Goal: Task Accomplishment & Management: Complete application form

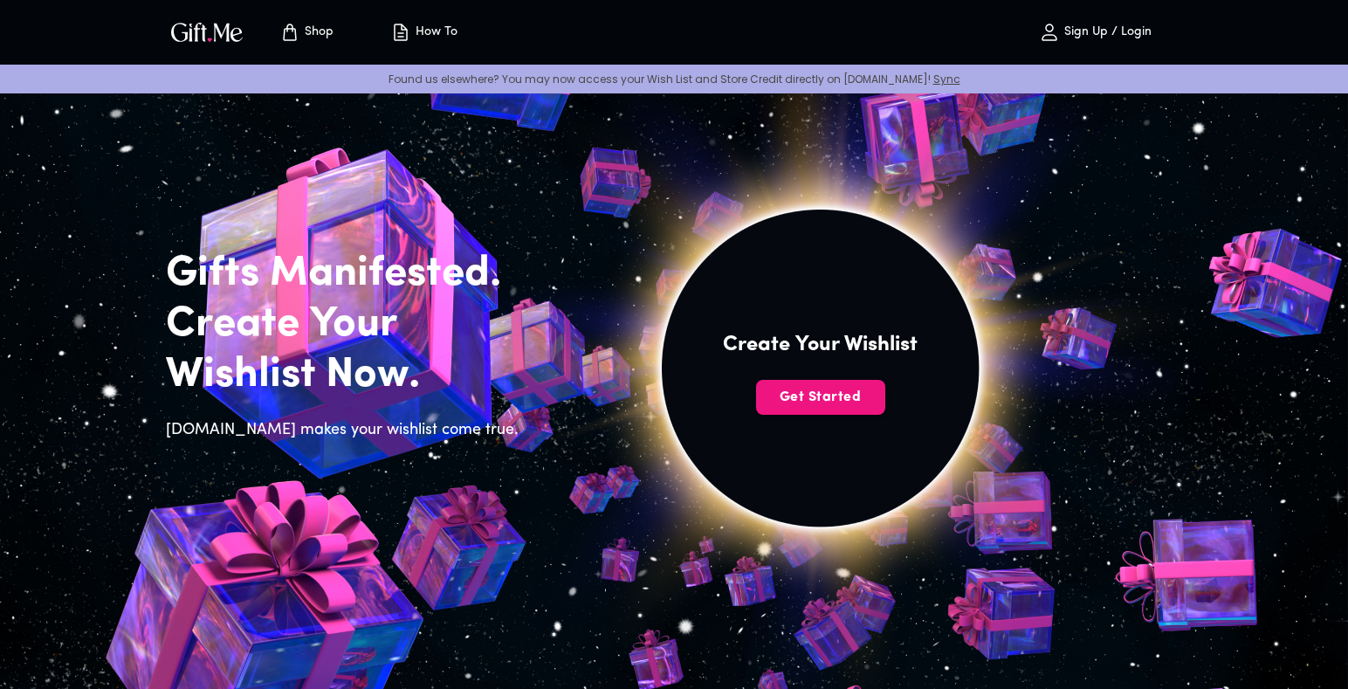
drag, startPoint x: 1244, startPoint y: 156, endPoint x: 1113, endPoint y: 92, distance: 146.0
click at [1113, 92] on div "Found us elsewhere? You may now access your Wish List and Store Credit directly…" at bounding box center [674, 79] width 1348 height 29
click at [1099, 44] on button "Sign Up / Login" at bounding box center [1094, 32] width 175 height 56
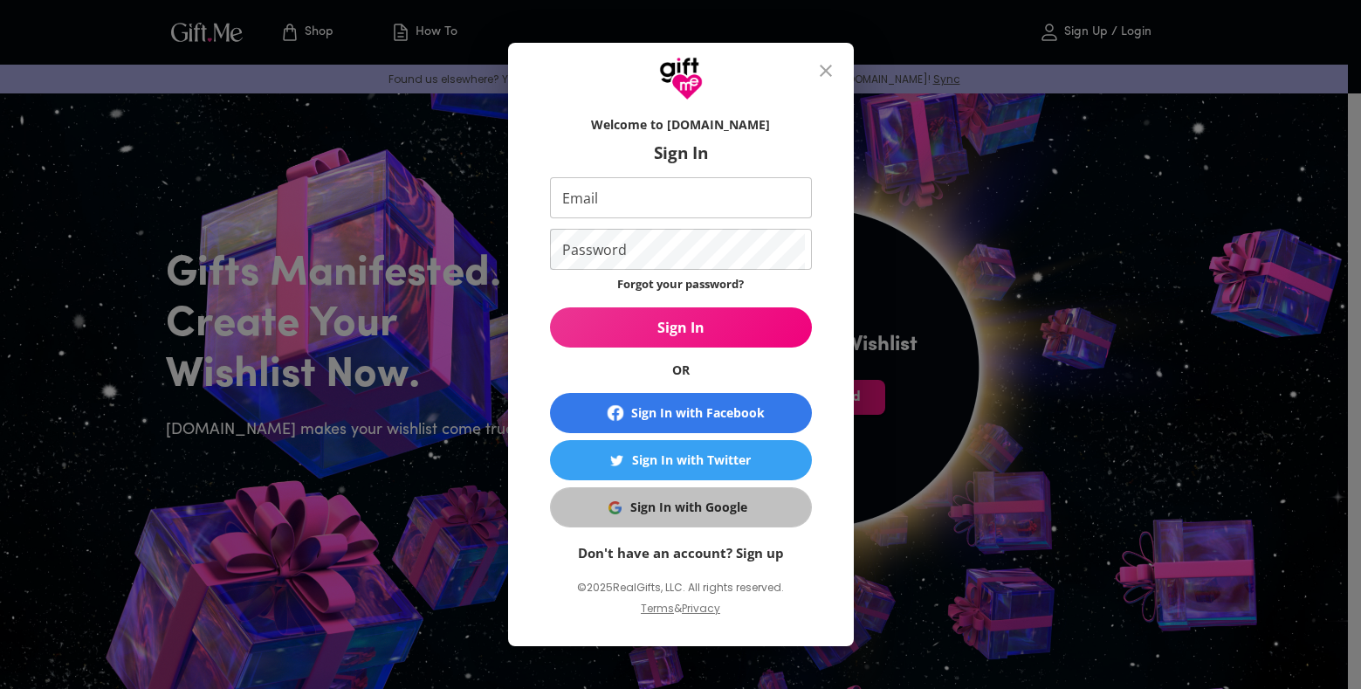
click at [657, 494] on button "Sign In with Google" at bounding box center [681, 507] width 262 height 40
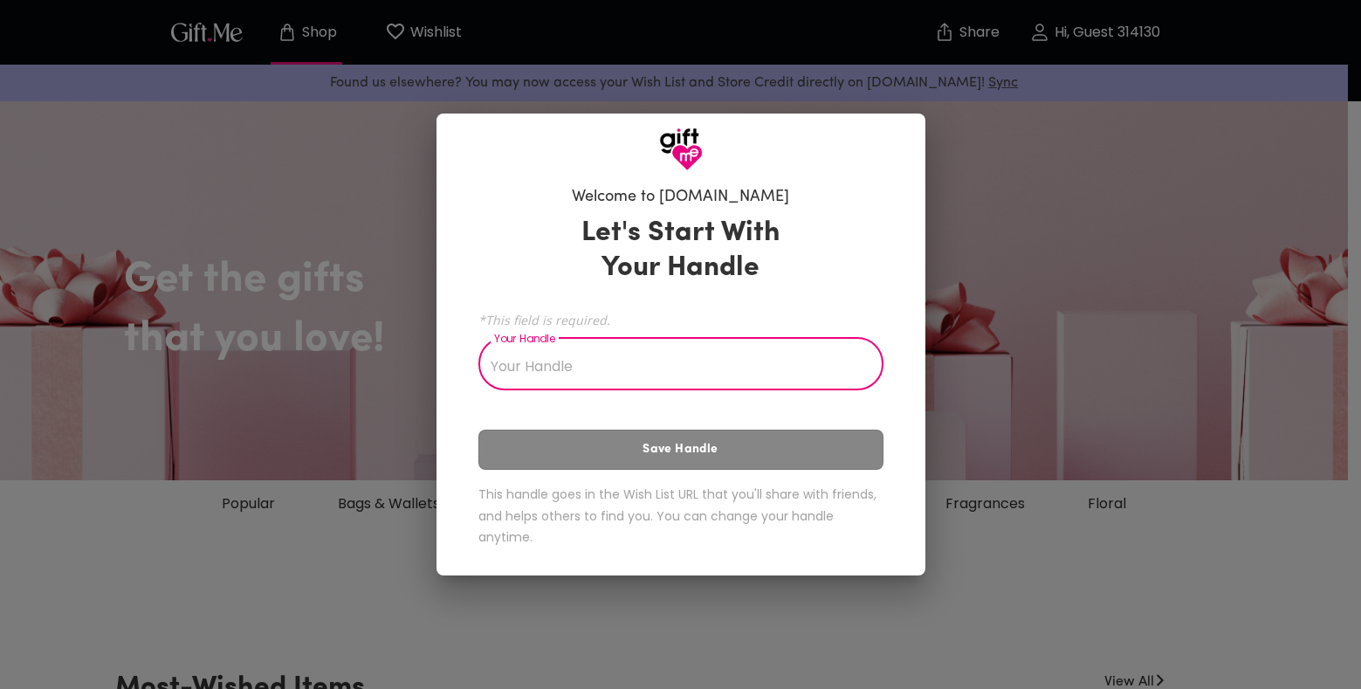
type input "A"
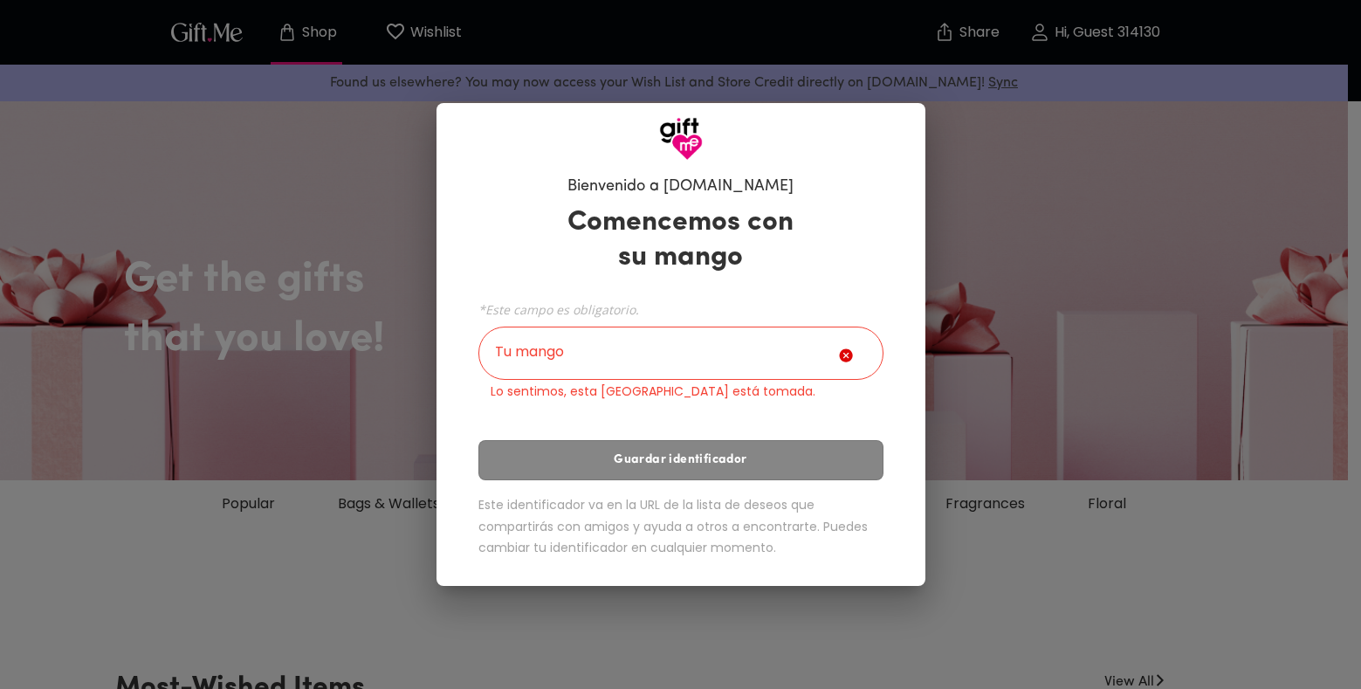
click at [1047, 156] on div "Bienvenido a [DOMAIN_NAME] Comencemos con su mango *Este campo es obligatorio. …" at bounding box center [680, 344] width 1361 height 689
click at [656, 352] on input "Tu mango" at bounding box center [658, 355] width 361 height 49
type input "a"
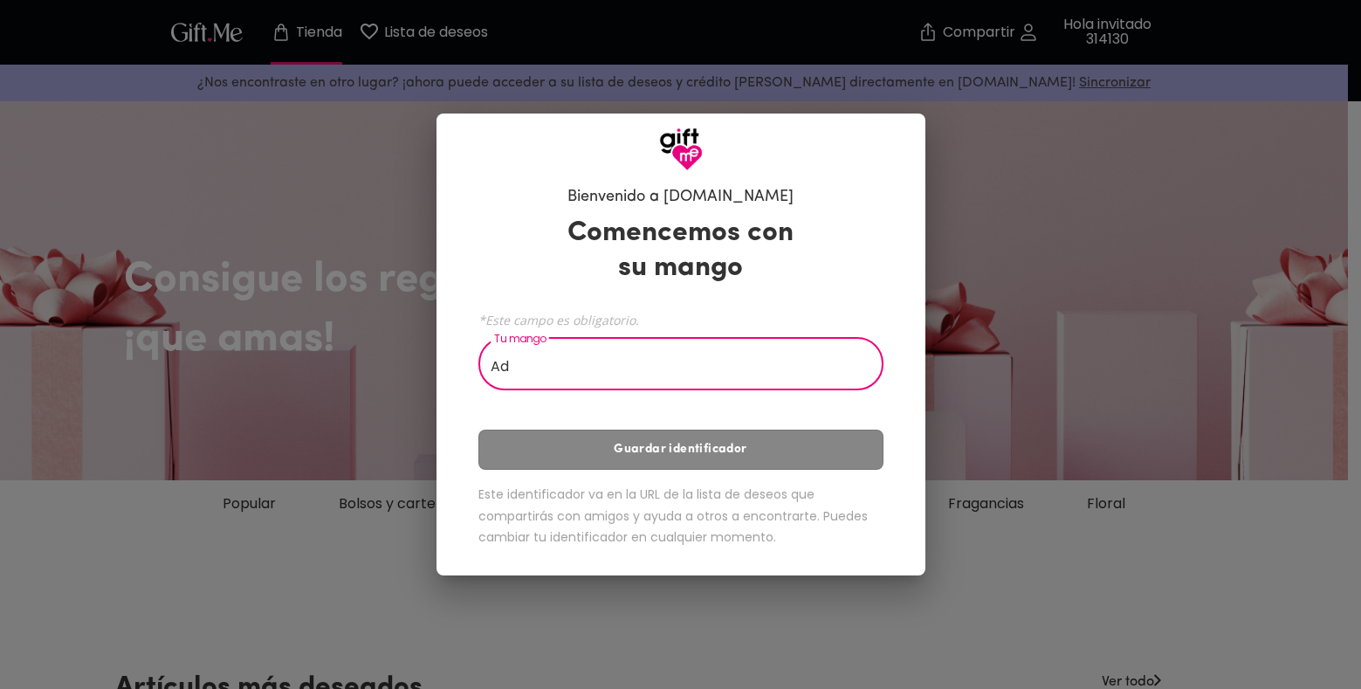
type input "A"
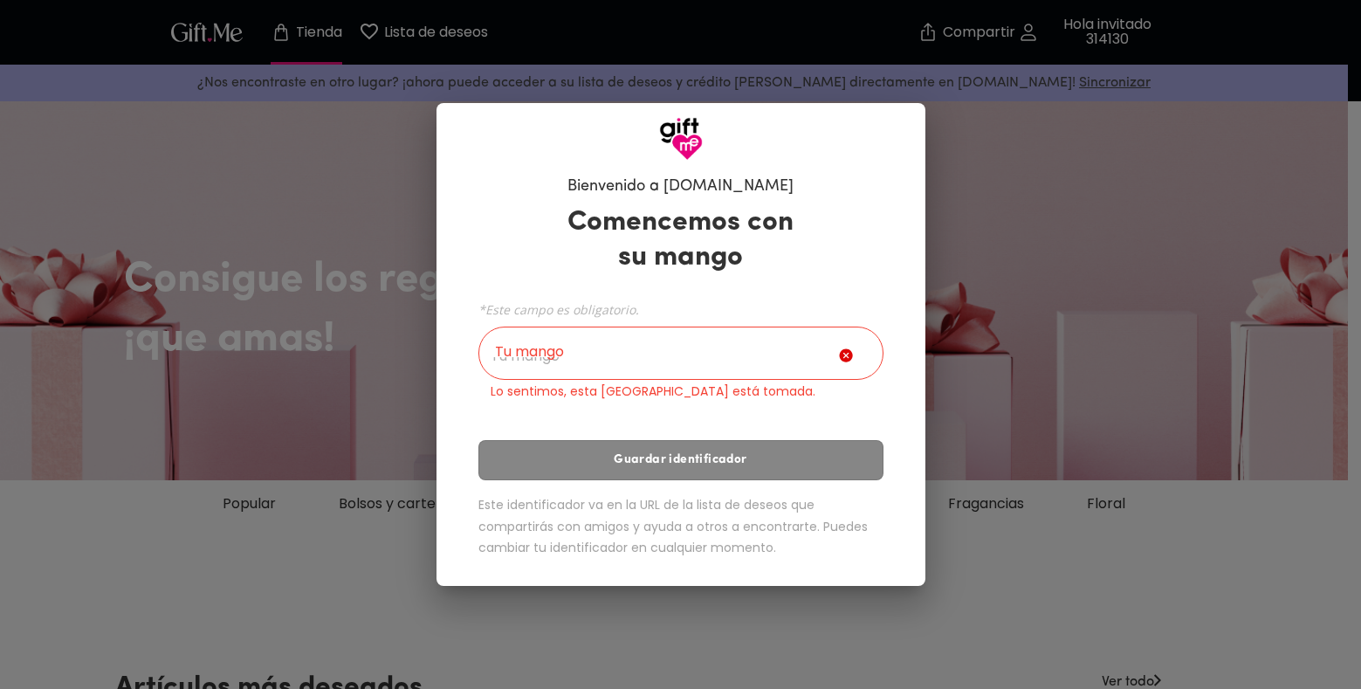
drag, startPoint x: 931, startPoint y: 164, endPoint x: 942, endPoint y: 156, distance: 13.1
click at [942, 156] on div "Bienvenido a [DOMAIN_NAME] Comencemos con su mango *Este campo es obligatorio. …" at bounding box center [680, 344] width 1361 height 689
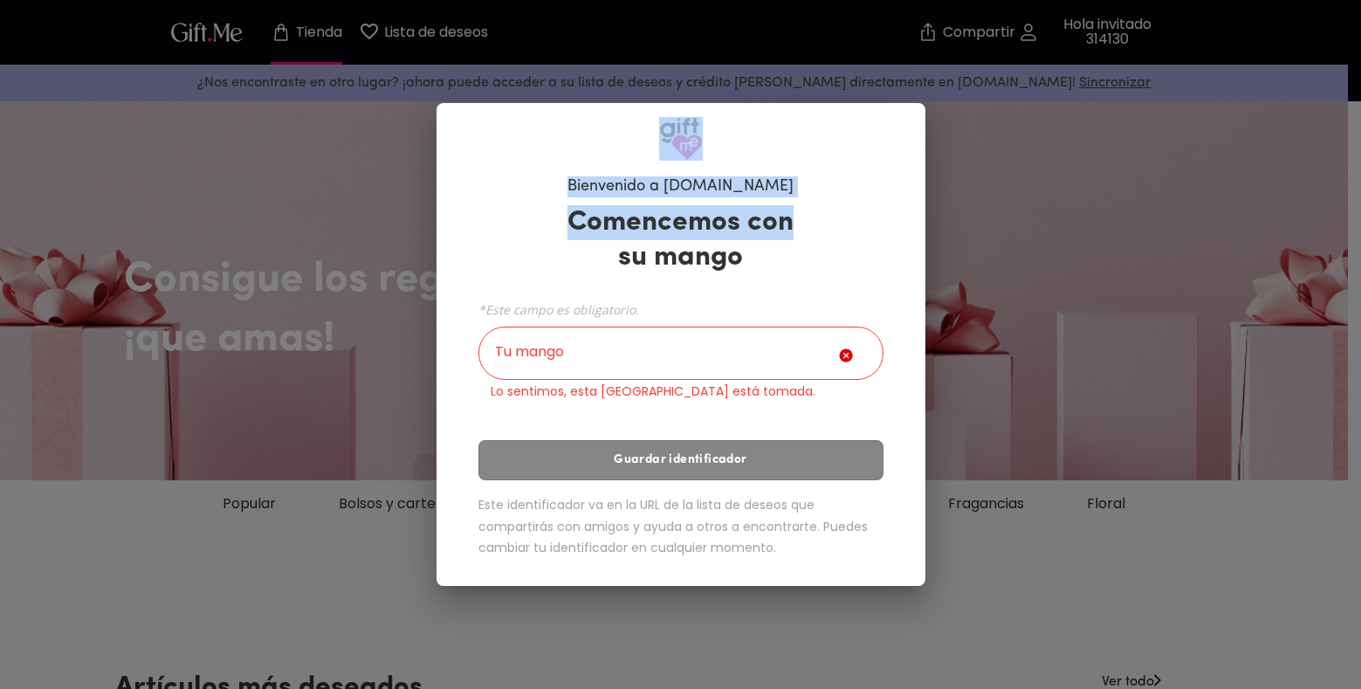
click at [957, 147] on div "Bienvenido a [DOMAIN_NAME] Comencemos con su mango *Este campo es obligatorio. …" at bounding box center [680, 344] width 1361 height 689
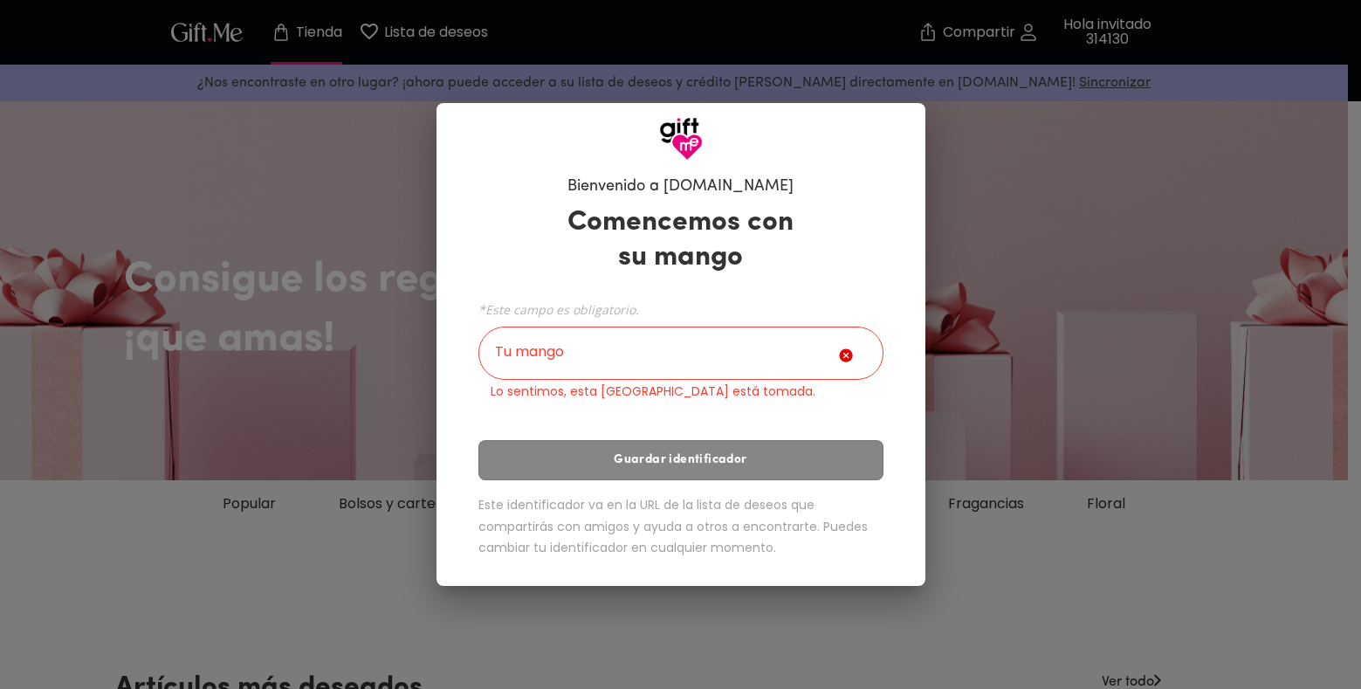
click at [991, 172] on div "Bienvenido a [DOMAIN_NAME] Comencemos con su mango *Este campo es obligatorio. …" at bounding box center [680, 344] width 1361 height 689
click at [840, 357] on icon at bounding box center [845, 355] width 13 height 13
click at [694, 390] on p "Lo sentimos, esta [GEOGRAPHIC_DATA] está tomada." at bounding box center [681, 391] width 381 height 18
drag, startPoint x: 886, startPoint y: 175, endPoint x: 998, endPoint y: 100, distance: 134.1
click at [896, 168] on div "Bienvenido a [DOMAIN_NAME] Comencemos con su mango *Este campo es obligatorio. …" at bounding box center [680, 370] width 433 height 404
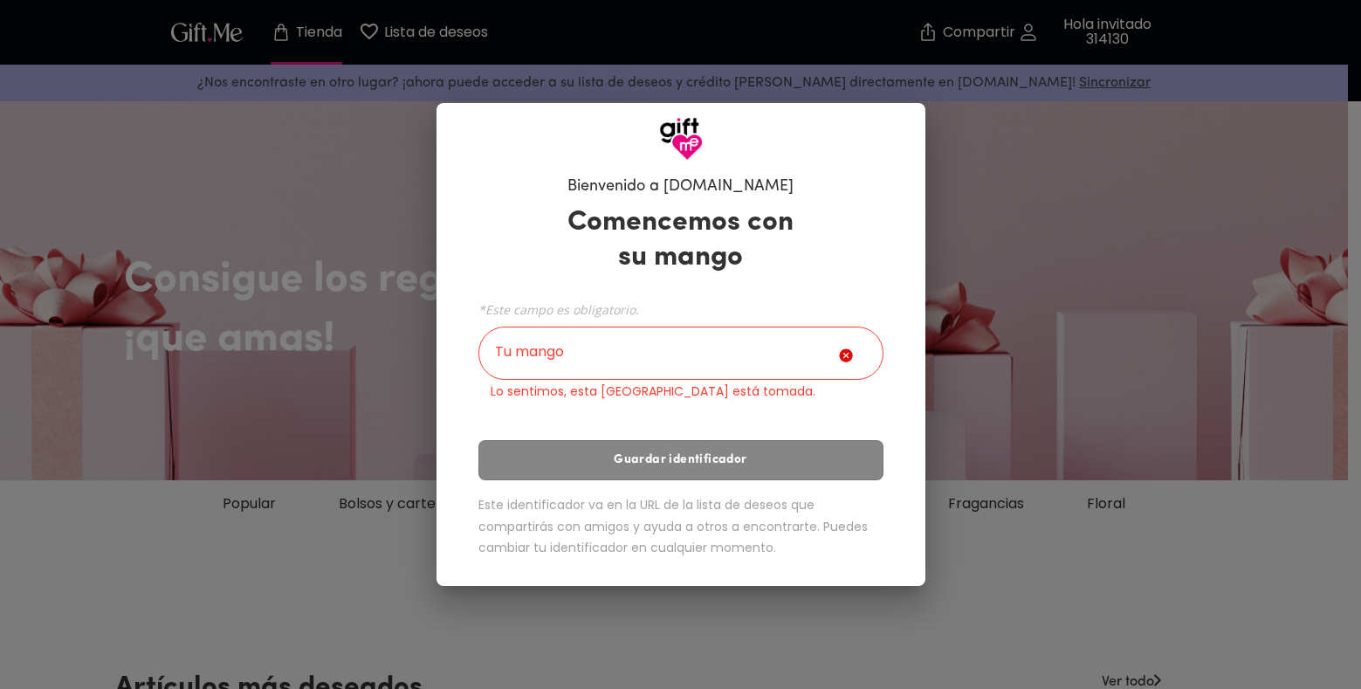
click at [1115, 56] on div "Bienvenido a [DOMAIN_NAME] Comencemos con su mango *Este campo es obligatorio. …" at bounding box center [680, 344] width 1361 height 689
